Goal: Find specific page/section

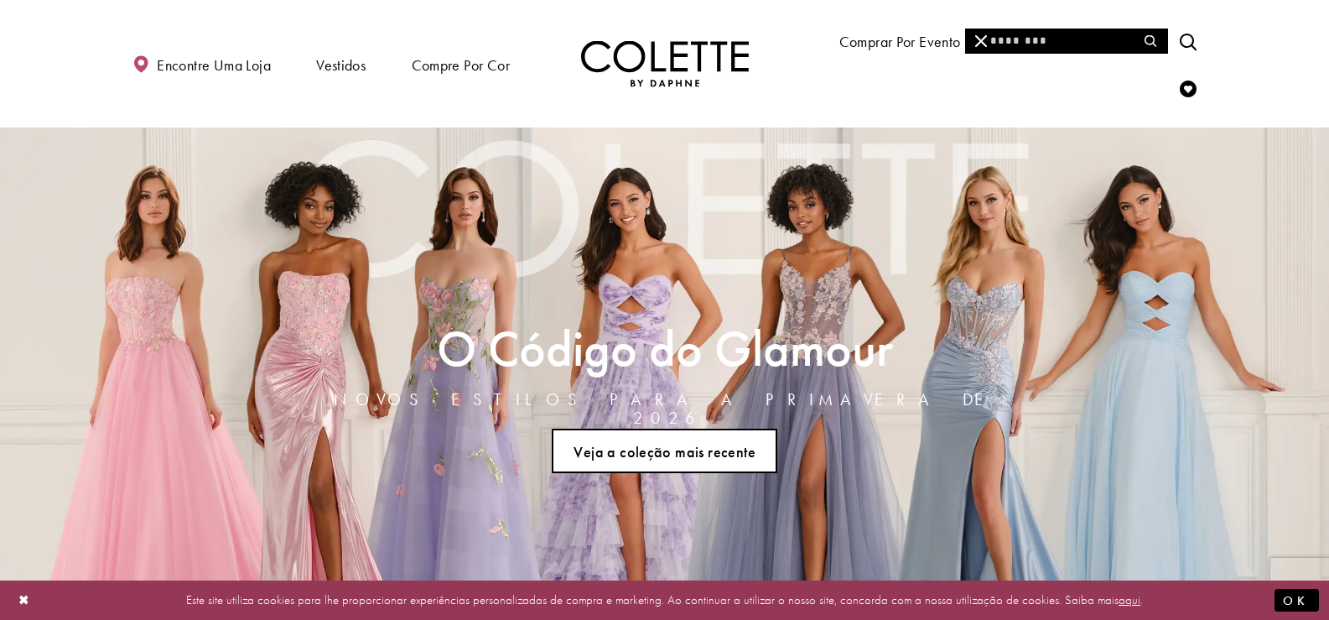
click at [1085, 30] on input "Procurar" at bounding box center [1066, 41] width 202 height 25
click at [1066, 34] on input "Procurar" at bounding box center [1066, 41] width 202 height 25
click at [1054, 36] on input "Procurar" at bounding box center [1066, 41] width 202 height 25
click at [1150, 39] on icon "Enviar pesquisa" at bounding box center [1151, 41] width 12 height 12
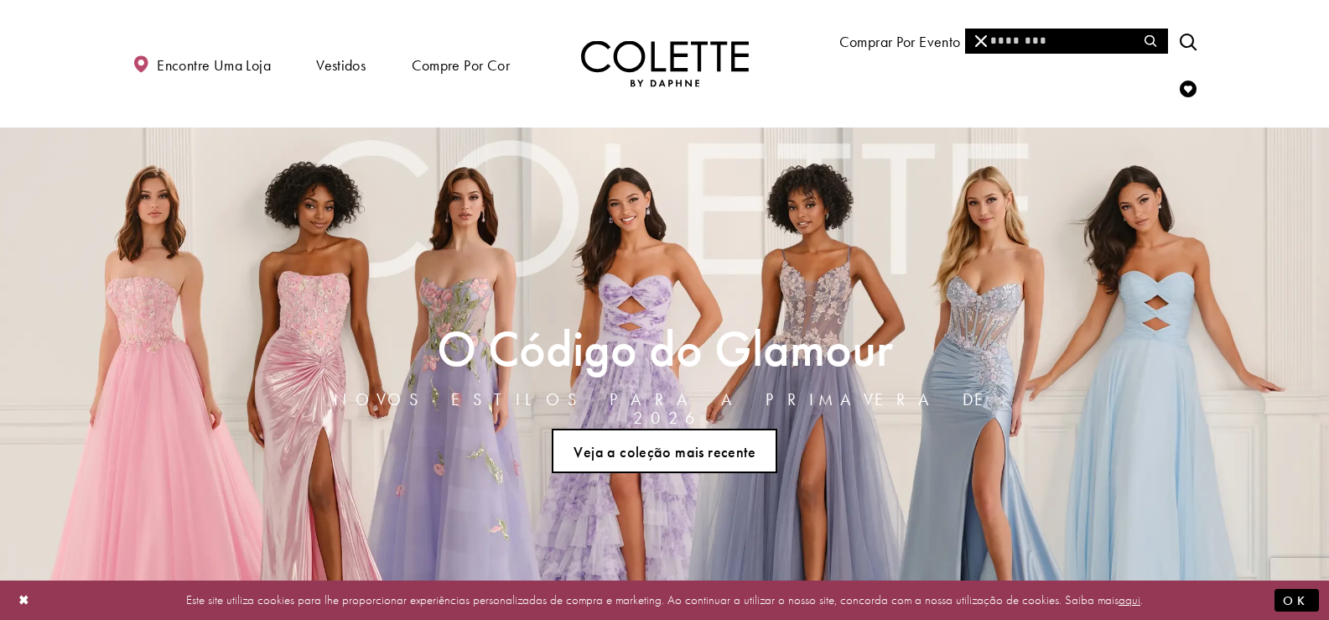
click at [1057, 37] on input "Procurar" at bounding box center [1066, 41] width 202 height 25
click at [1028, 74] on div "[PERSON_NAME] by [PERSON_NAME] CL8660" at bounding box center [1066, 95] width 200 height 81
type input "**********"
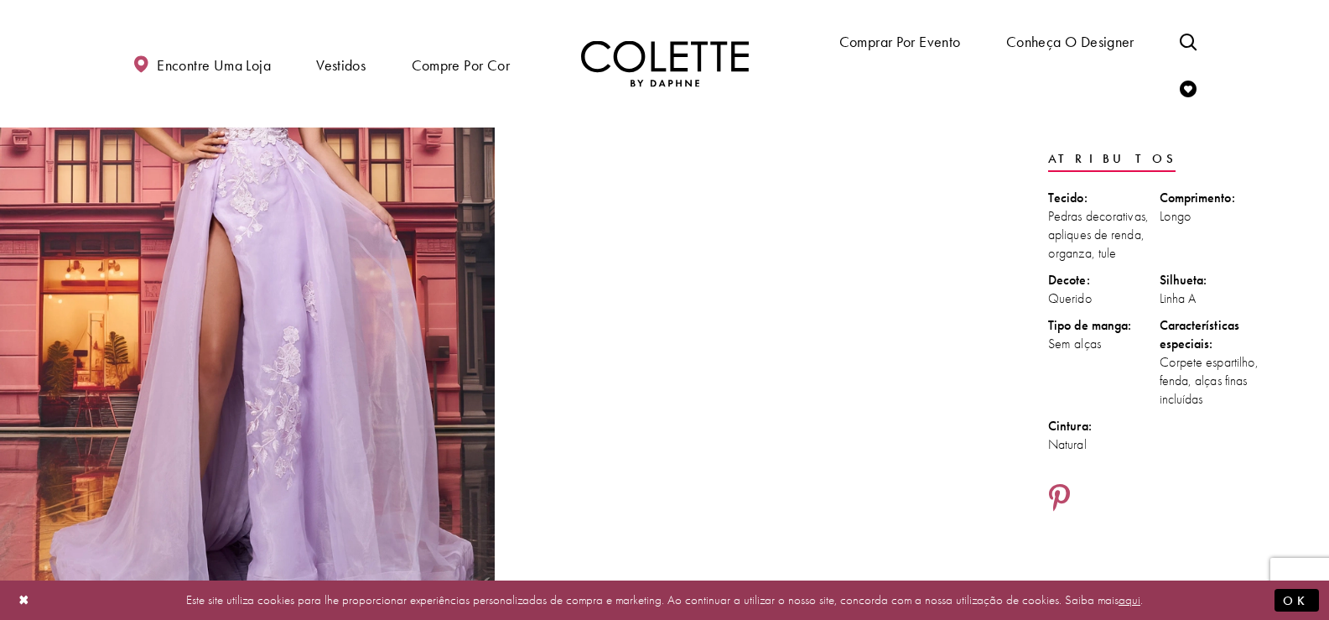
scroll to position [168, 0]
